Goal: Information Seeking & Learning: Learn about a topic

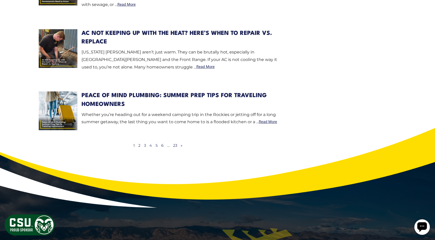
scroll to position [722, 0]
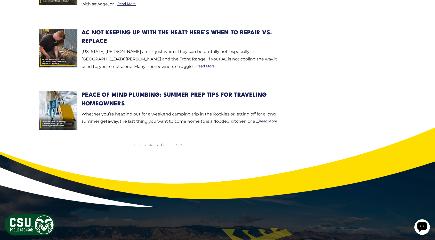
click at [161, 145] on ul "1 2 3 4 5 6 … 23 »" at bounding box center [161, 145] width 56 height 6
click at [151, 144] on link "4" at bounding box center [150, 144] width 3 height 5
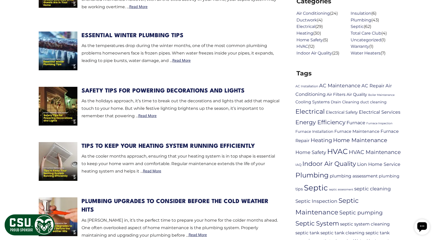
scroll to position [284, 0]
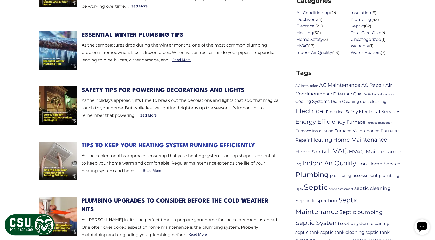
click at [169, 145] on link "Tips to Keep Your Heating System Running Efficiently" at bounding box center [167, 146] width 173 height 6
